Goal: Task Accomplishment & Management: Manage account settings

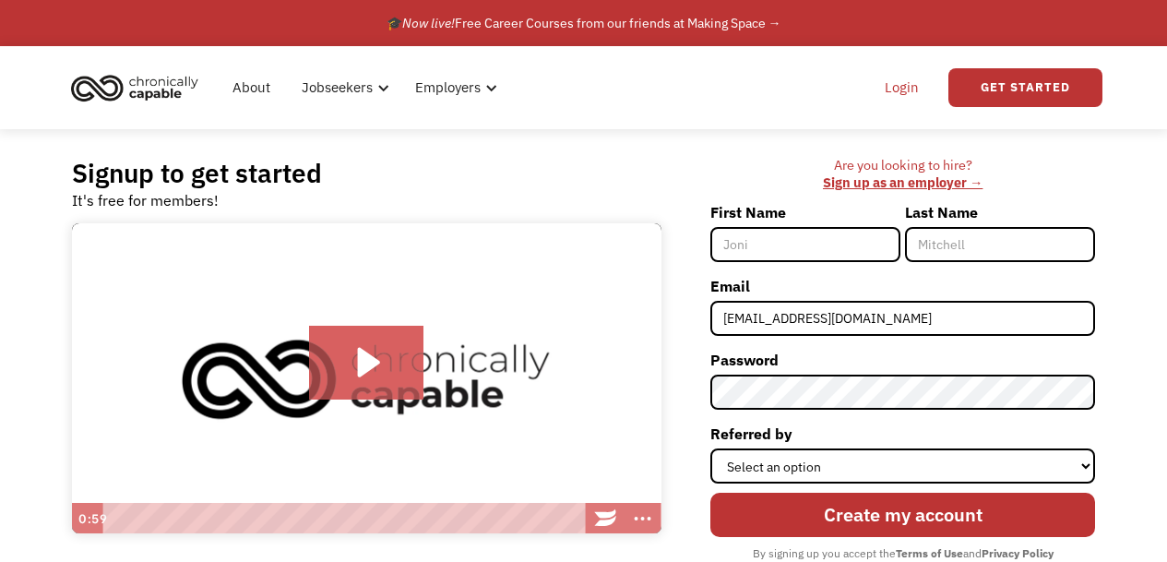
click at [900, 84] on link "Login" at bounding box center [901, 87] width 56 height 59
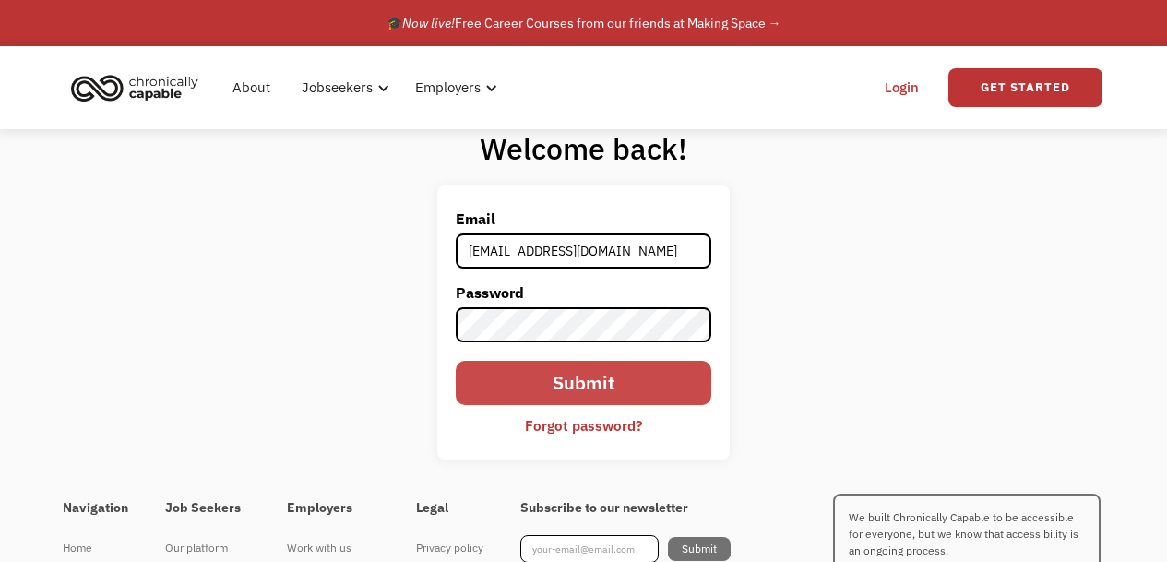
type input "masummomaya@gmail.com"
click at [633, 394] on input "Submit" at bounding box center [583, 383] width 255 height 44
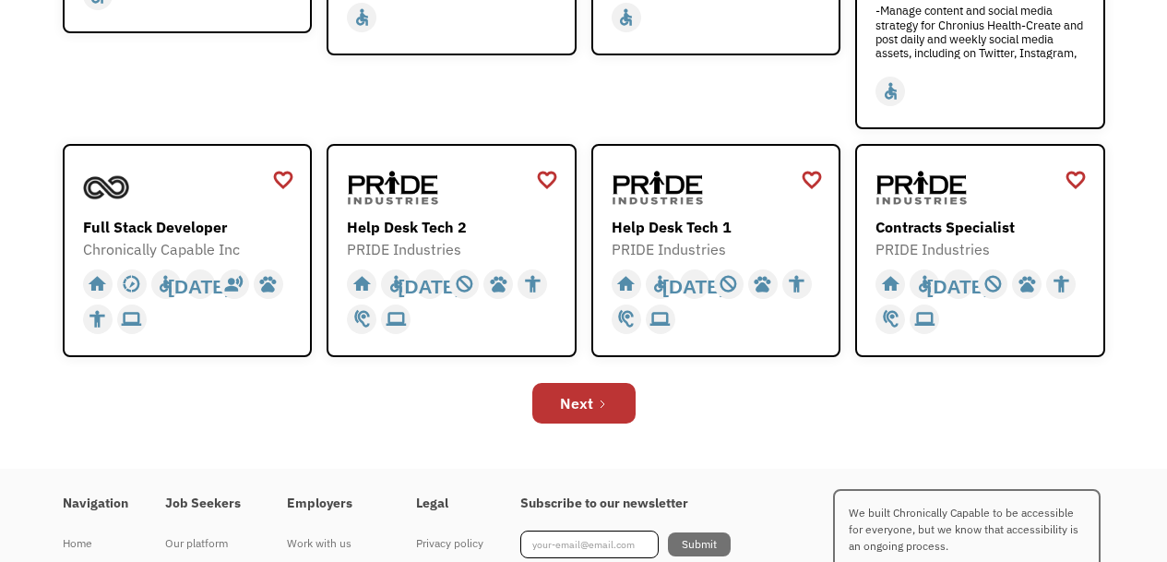
scroll to position [698, 0]
